Goal: Navigation & Orientation: Find specific page/section

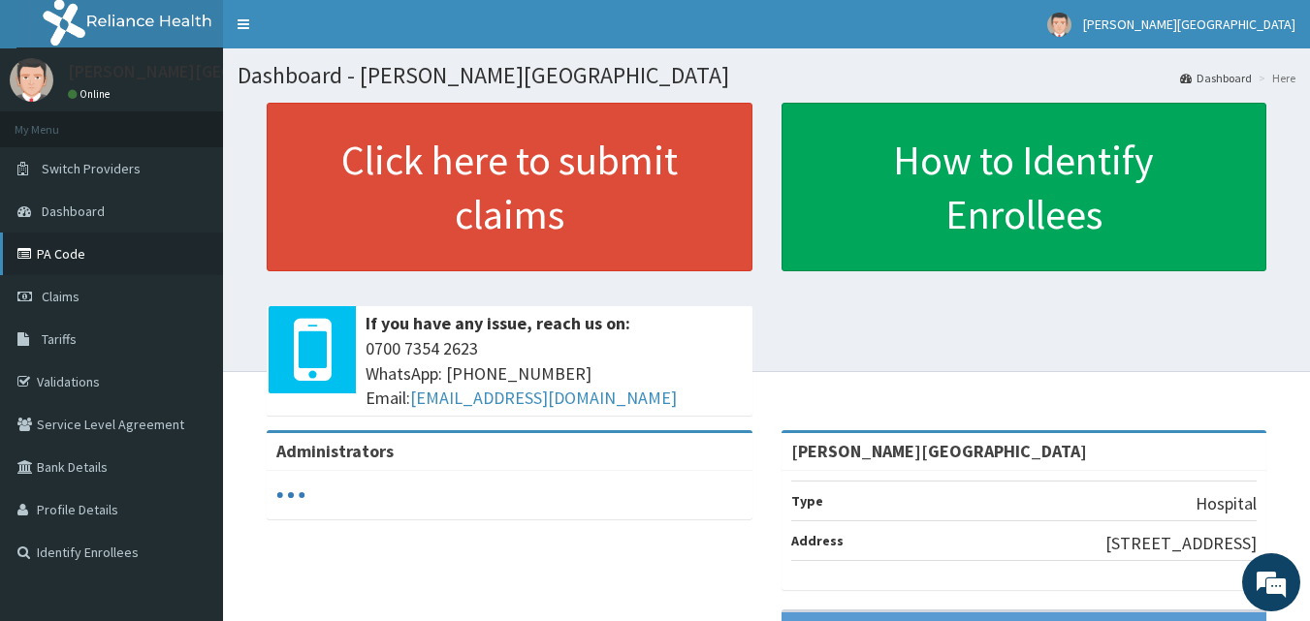
click at [70, 254] on link "PA Code" at bounding box center [111, 254] width 223 height 43
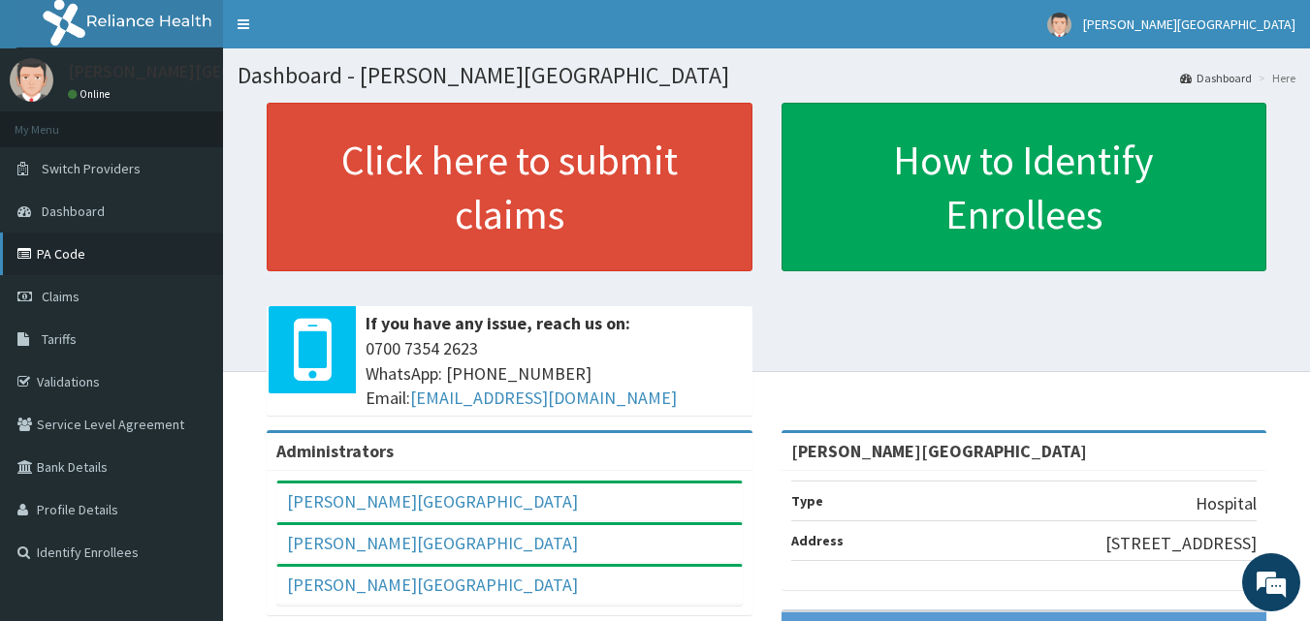
click at [128, 254] on link "PA Code" at bounding box center [111, 254] width 223 height 43
